Goal: Task Accomplishment & Management: Complete application form

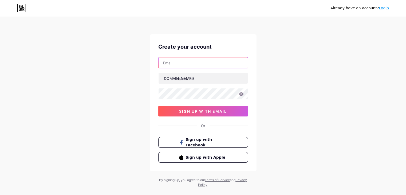
click at [181, 61] on input "text" at bounding box center [202, 62] width 89 height 11
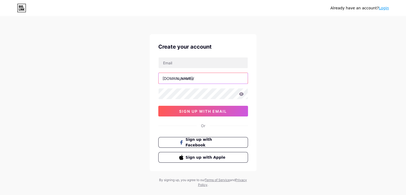
click at [181, 78] on input "text" at bounding box center [202, 78] width 89 height 11
type input "mdrimon"
click at [242, 95] on icon at bounding box center [241, 93] width 5 height 3
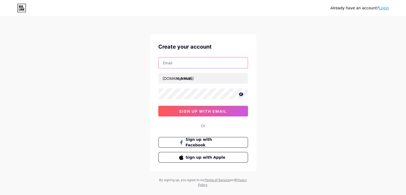
click at [197, 60] on input "text" at bounding box center [202, 62] width 89 height 11
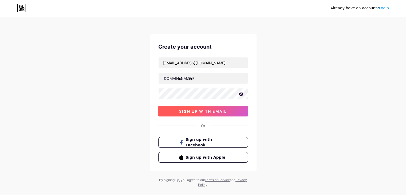
click at [211, 112] on span "sign up with email" at bounding box center [203, 111] width 48 height 5
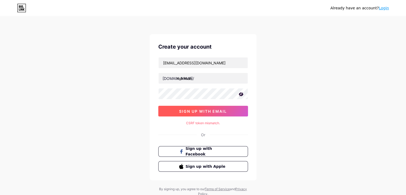
click at [211, 111] on span "sign up with email" at bounding box center [203, 111] width 48 height 5
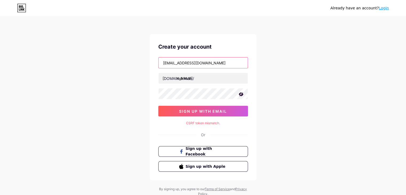
click at [228, 63] on input "rmrimonbarguna2003@gmail.com" at bounding box center [202, 62] width 89 height 11
click at [167, 65] on input "rmrimonbarguna2003@gmail.com" at bounding box center [202, 62] width 89 height 11
click at [226, 63] on input "rmrimonbarguna2003@gmail.com" at bounding box center [202, 62] width 89 height 11
type input "r"
click at [191, 60] on input "text" at bounding box center [202, 62] width 89 height 11
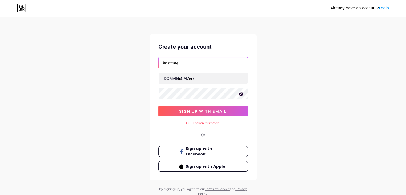
click at [184, 62] on input "itnstitute" at bounding box center [202, 62] width 89 height 11
type input "itnstitute@gmail.com"
click at [272, 86] on div "Already have an account? Login Create your account itnstitute@gmail.com bio.lin…" at bounding box center [203, 106] width 406 height 213
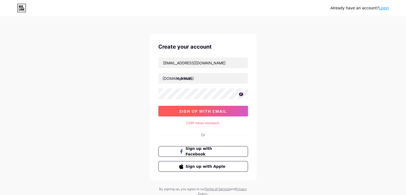
click at [203, 109] on span "sign up with email" at bounding box center [203, 111] width 48 height 5
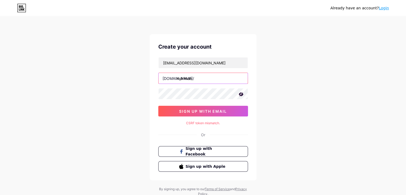
click at [196, 78] on input "mdrimon" at bounding box center [202, 78] width 89 height 11
click at [191, 165] on span "Sign up with Apple" at bounding box center [206, 166] width 42 height 6
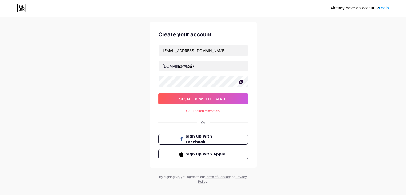
scroll to position [18, 0]
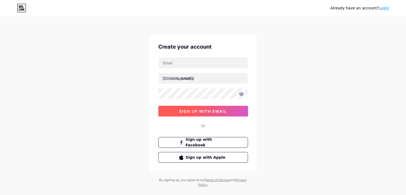
click at [196, 111] on span "sign up with email" at bounding box center [203, 111] width 48 height 5
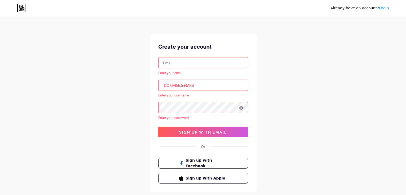
click at [202, 86] on input "text" at bounding box center [202, 85] width 89 height 11
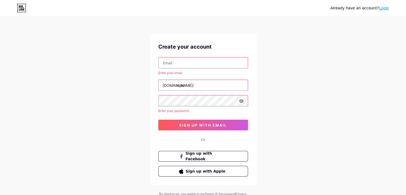
type input "rimo"
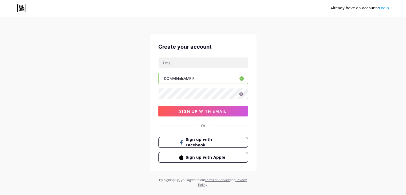
click at [197, 78] on input "rimo" at bounding box center [202, 78] width 89 height 11
type input "r"
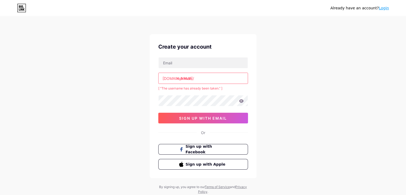
click at [219, 78] on input "mdrimon" at bounding box center [202, 78] width 89 height 11
click at [183, 82] on input "mdrimon" at bounding box center [202, 78] width 89 height 11
click at [182, 78] on input "mdrimon" at bounding box center [202, 78] width 89 height 11
click at [183, 78] on input "md-[PERSON_NAME]" at bounding box center [202, 78] width 89 height 11
click at [191, 81] on input "rimon" at bounding box center [202, 78] width 89 height 11
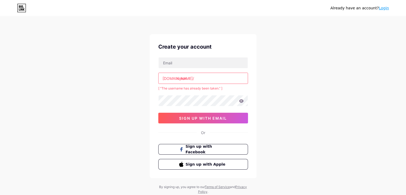
click at [190, 79] on input "rimon" at bounding box center [202, 78] width 89 height 11
type input "r"
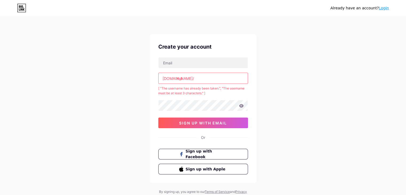
type input "md"
